Goal: Navigation & Orientation: Find specific page/section

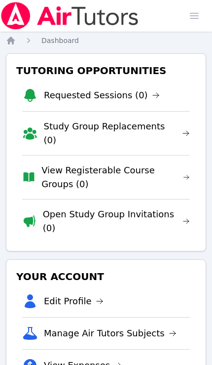
click at [188, 14] on span "button" at bounding box center [195, 16] width 22 height 22
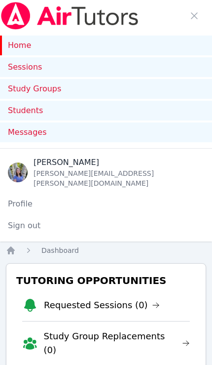
click at [116, 88] on link "Study Groups" at bounding box center [106, 89] width 212 height 20
click at [19, 72] on link "Sessions" at bounding box center [106, 67] width 212 height 20
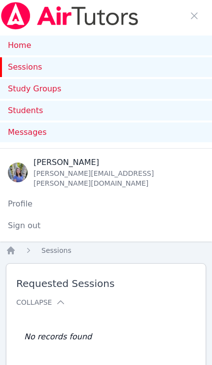
click at [15, 90] on link "Study Groups" at bounding box center [106, 89] width 212 height 20
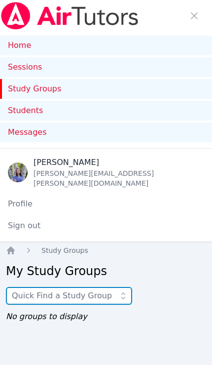
click at [57, 287] on input "text" at bounding box center [69, 296] width 126 height 18
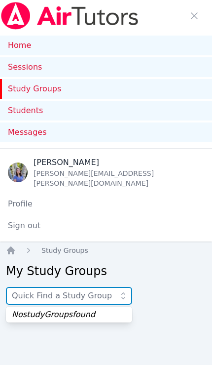
scroll to position [28, 0]
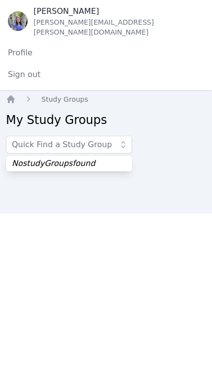
click at [7, 245] on icon "Breadcrumb" at bounding box center [11, 250] width 10 height 10
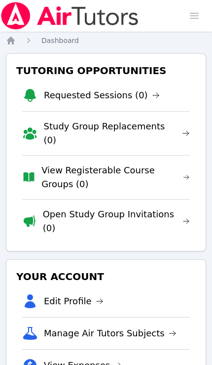
click at [196, 16] on span "button" at bounding box center [195, 16] width 22 height 22
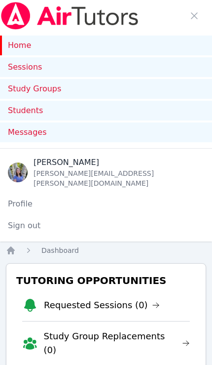
click at [168, 92] on link "Study Groups" at bounding box center [106, 89] width 212 height 20
